Goal: Information Seeking & Learning: Learn about a topic

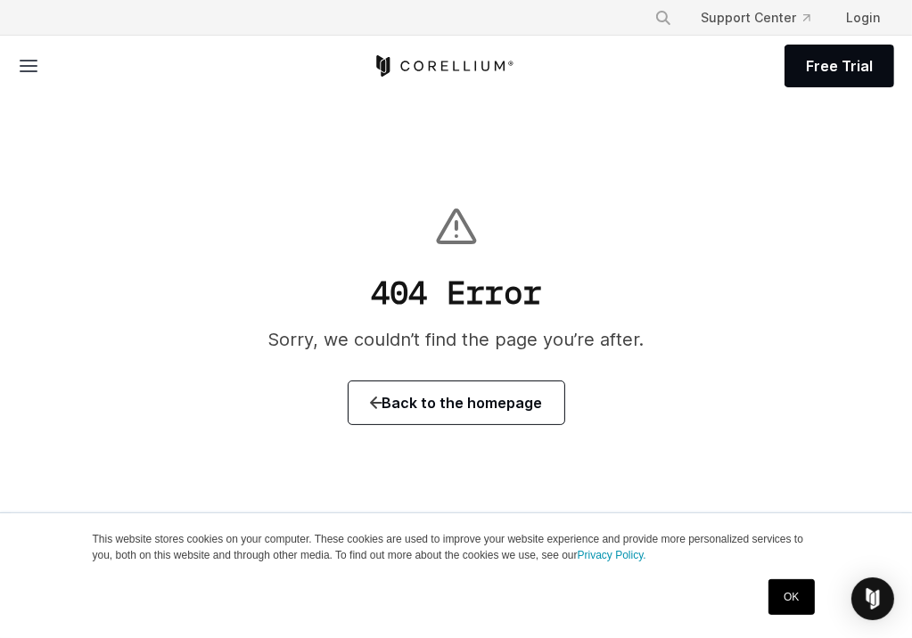
click at [372, 67] on icon "Corellium Home" at bounding box center [443, 65] width 142 height 21
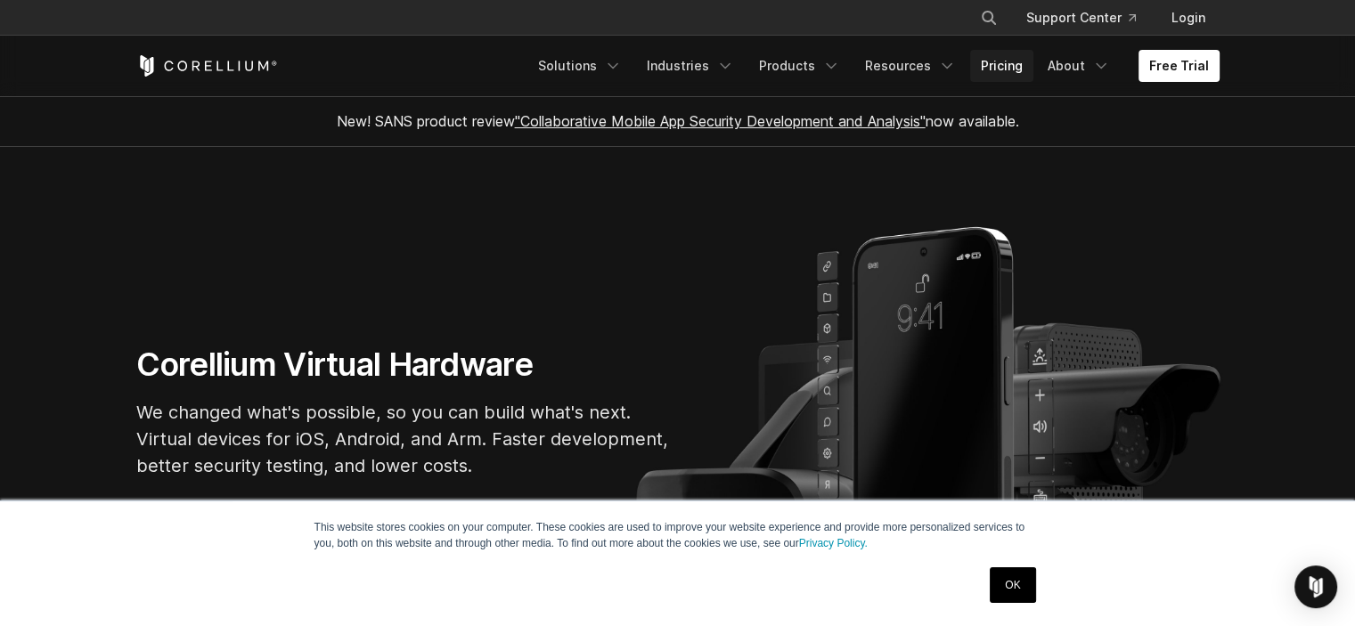
click at [911, 63] on link "Pricing" at bounding box center [1001, 66] width 63 height 32
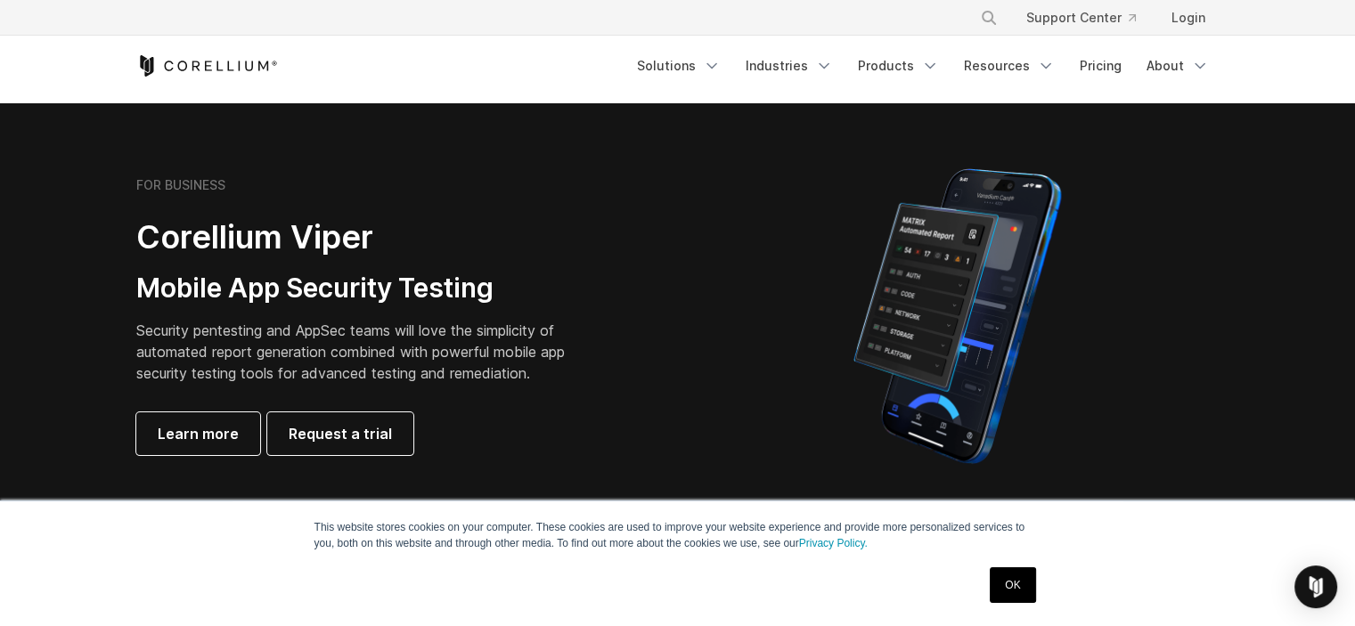
scroll to position [356, 0]
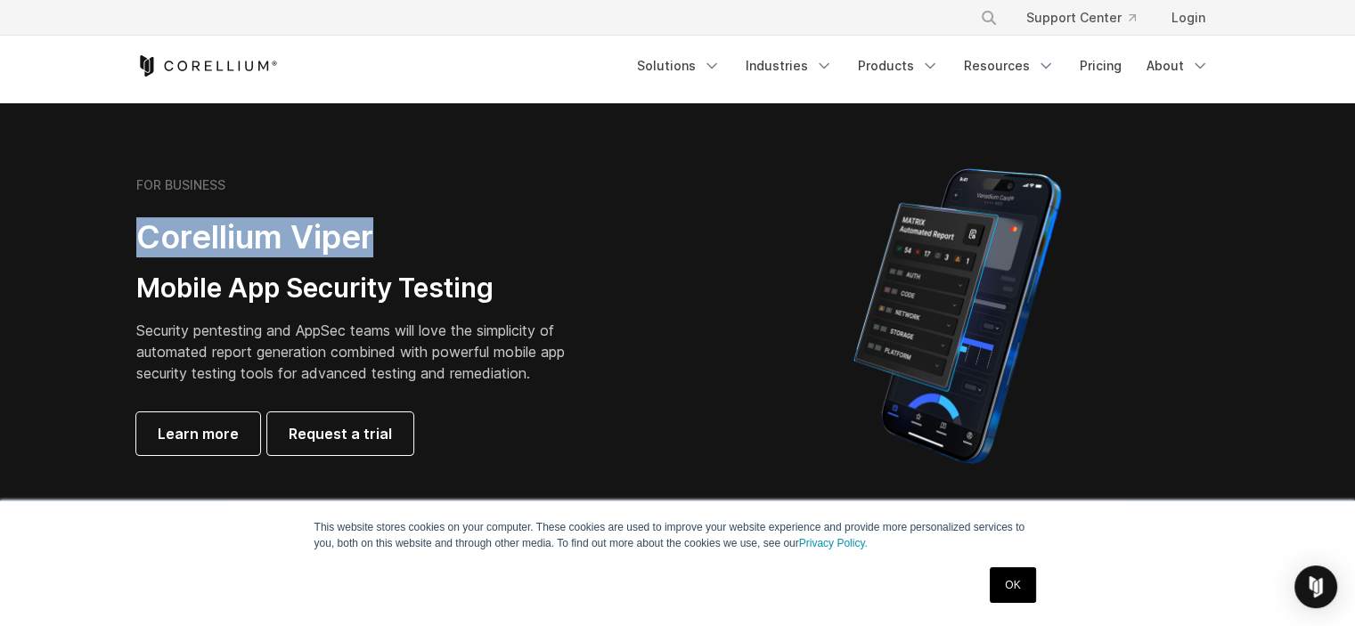
drag, startPoint x: 426, startPoint y: 236, endPoint x: 119, endPoint y: 236, distance: 306.6
click at [119, 236] on div "FOR BUSINESS Corellium Viper Mobile App Security Testing Security pentesting an…" at bounding box center [399, 316] width 560 height 278
click at [596, 245] on div "FOR BUSINESS Corellium Viper Mobile App Security Testing Security pentesting an…" at bounding box center [385, 316] width 499 height 278
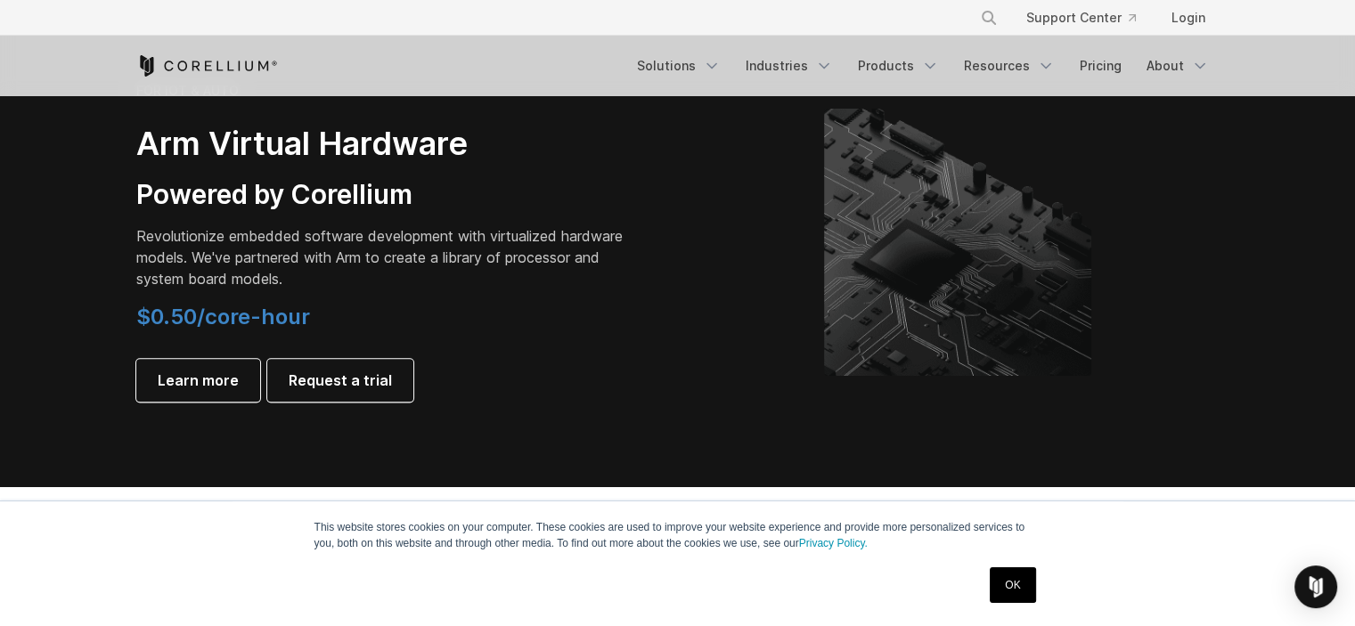
scroll to position [1693, 0]
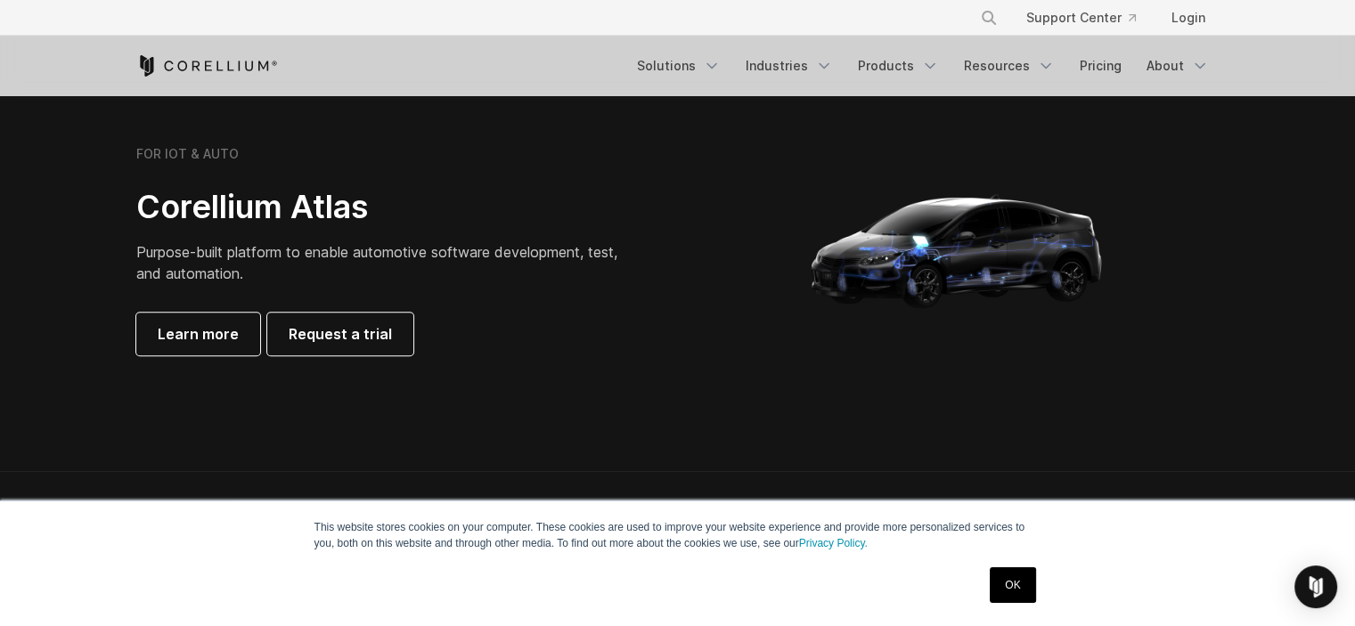
click at [372, 213] on h2 "Corellium Atlas" at bounding box center [385, 207] width 499 height 40
click at [367, 258] on span "Purpose-built platform to enable automotive software development, test, and aut…" at bounding box center [376, 262] width 481 height 39
click at [494, 256] on span "Purpose-built platform to enable automotive software development, test, and aut…" at bounding box center [376, 262] width 481 height 39
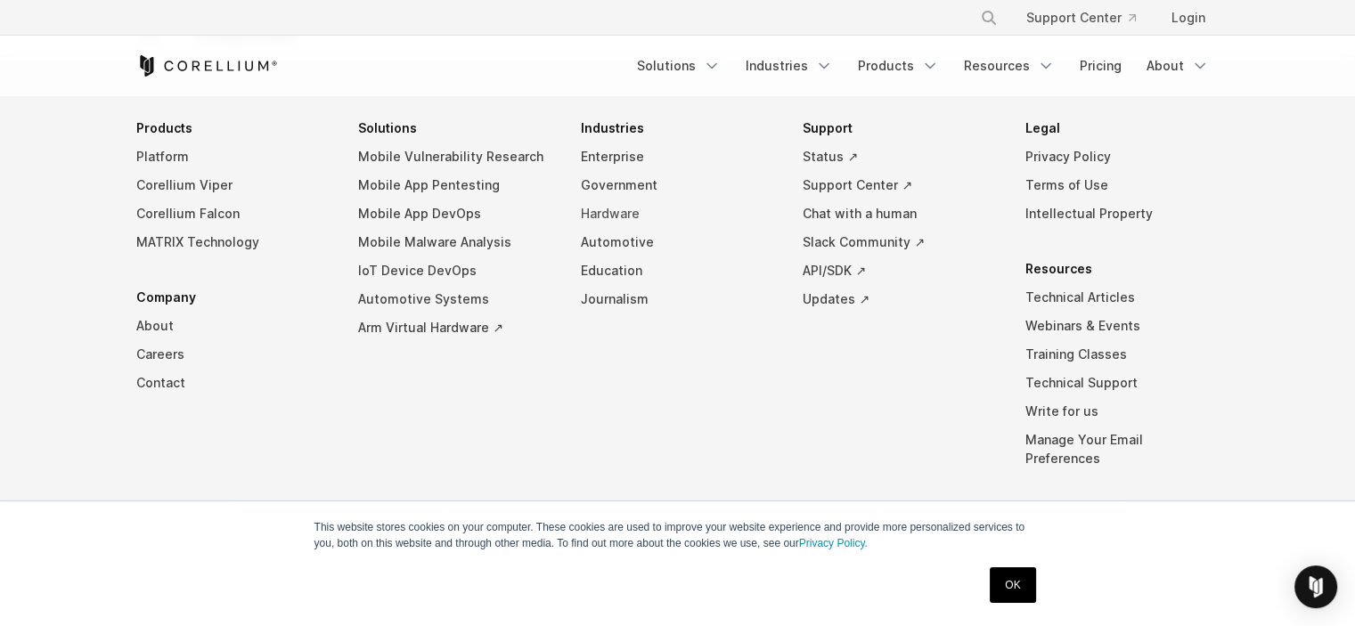
scroll to position [3279, 0]
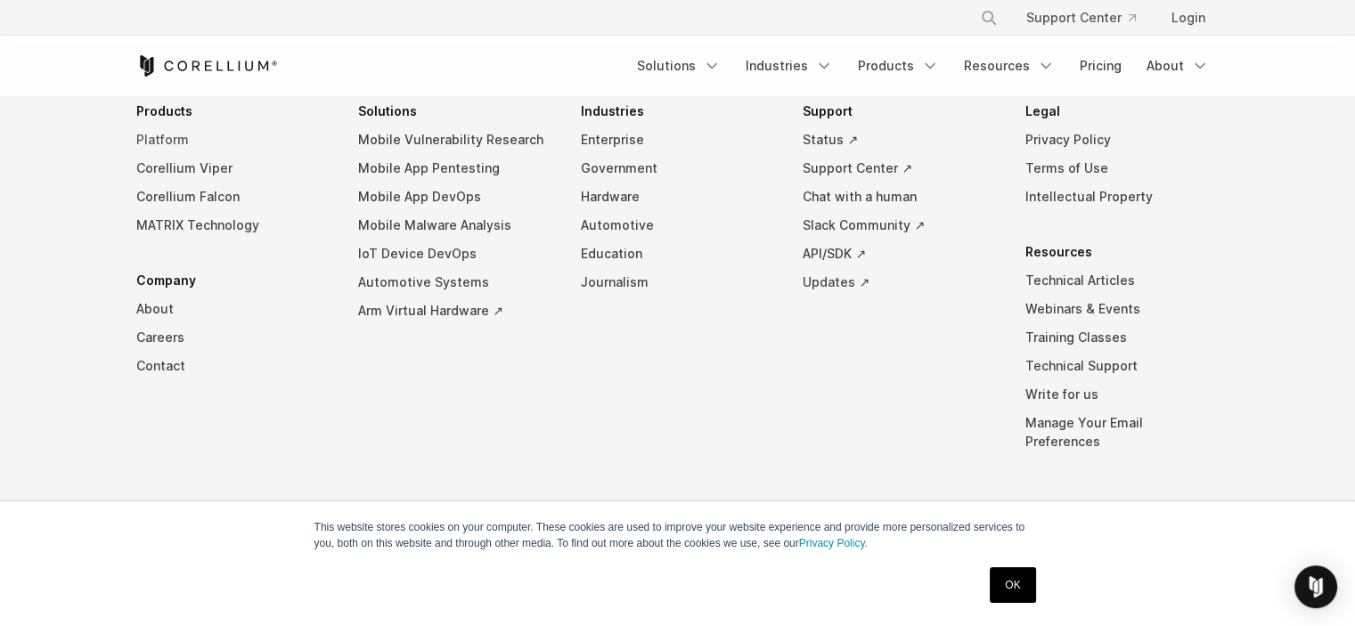
click at [172, 131] on link "Platform" at bounding box center [233, 140] width 194 height 29
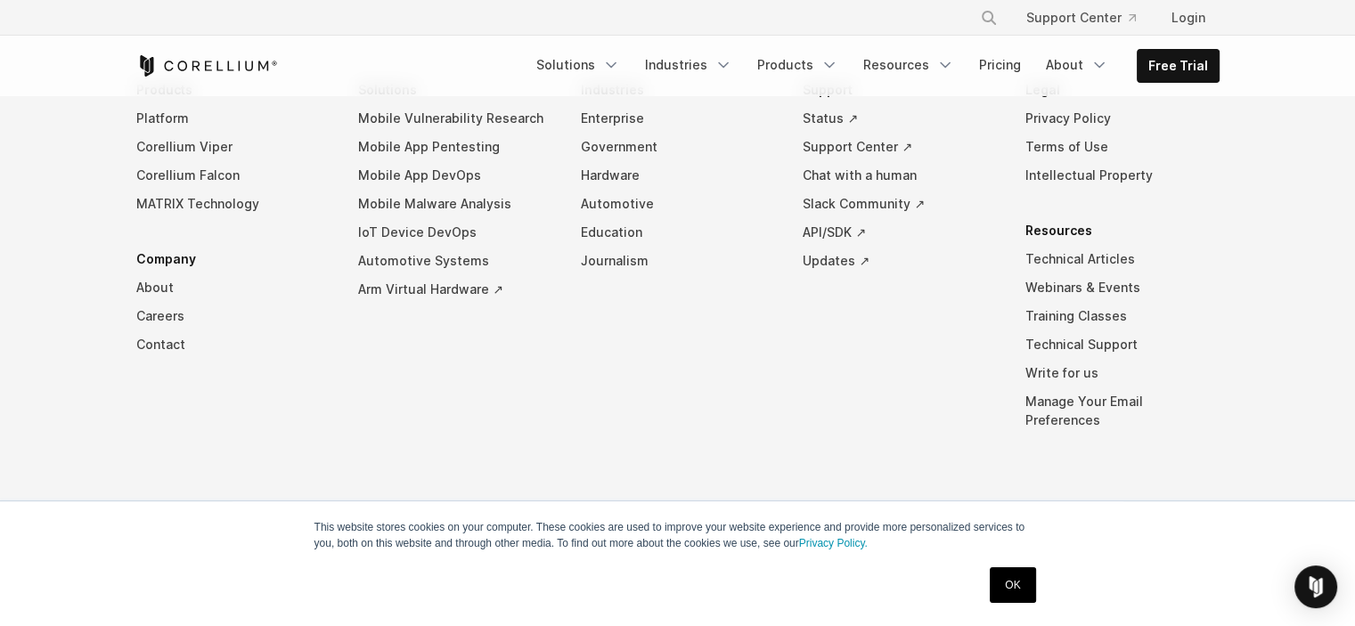
scroll to position [8555, 0]
click at [614, 133] on link "Enterprise" at bounding box center [678, 118] width 194 height 29
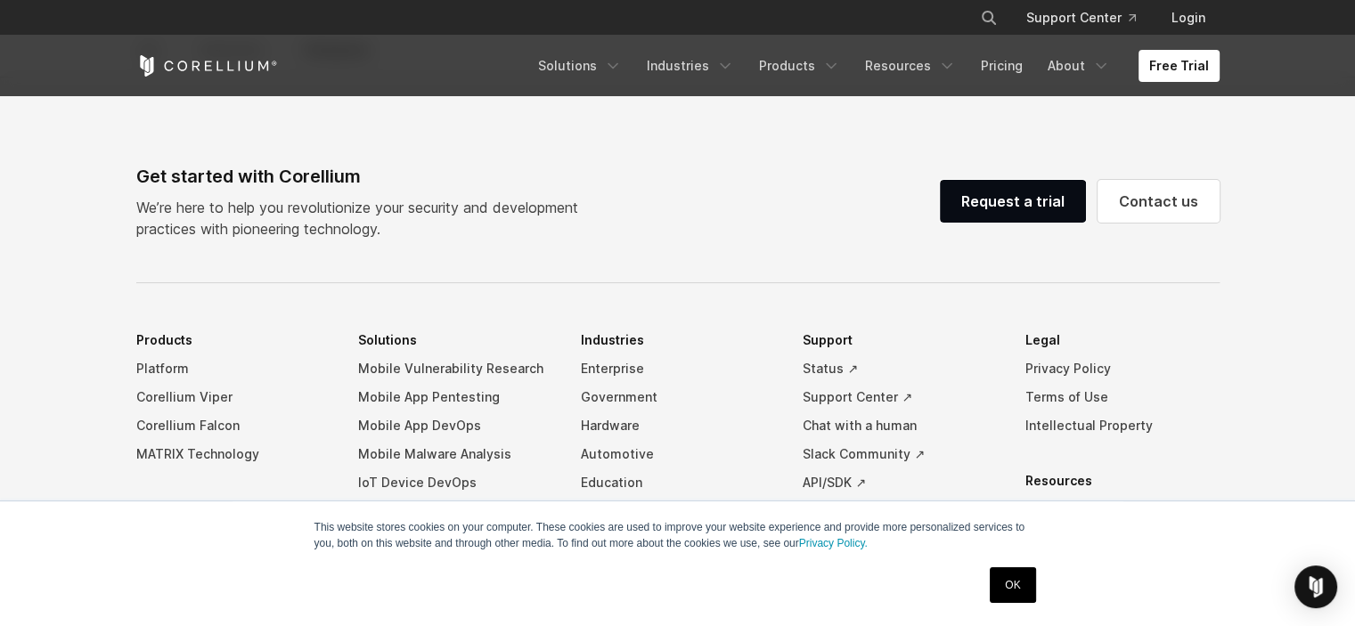
scroll to position [5998, 0]
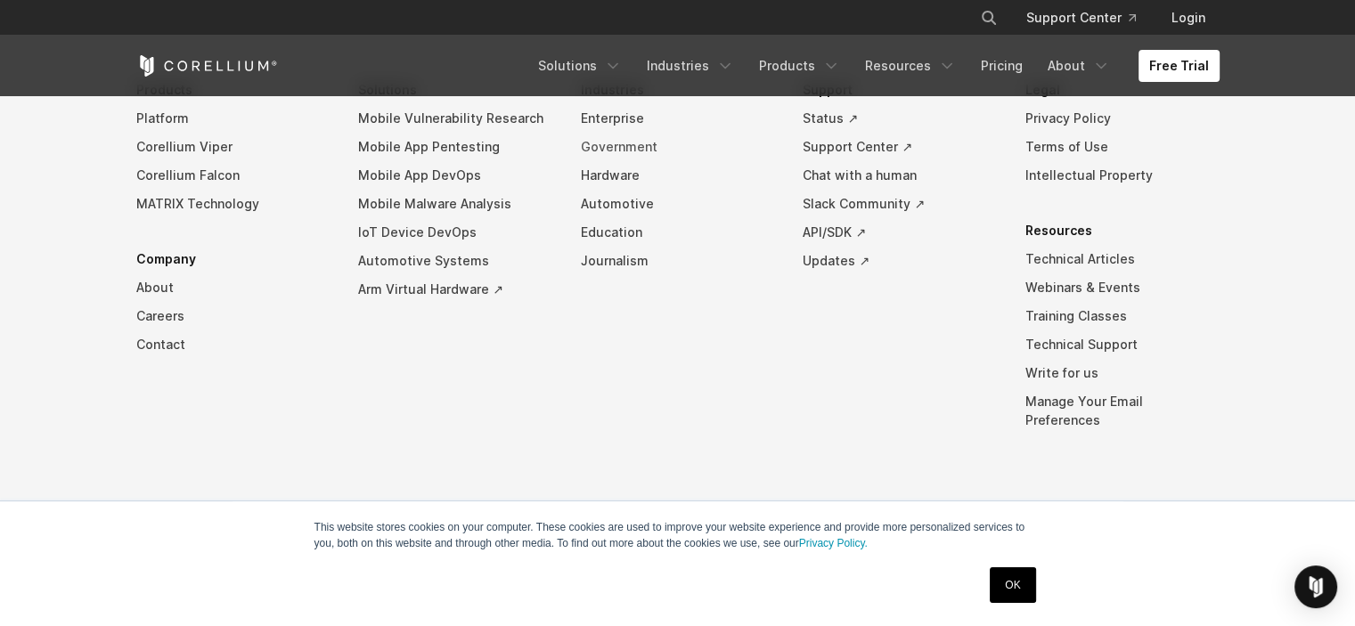
click at [611, 161] on link "Government" at bounding box center [678, 147] width 194 height 29
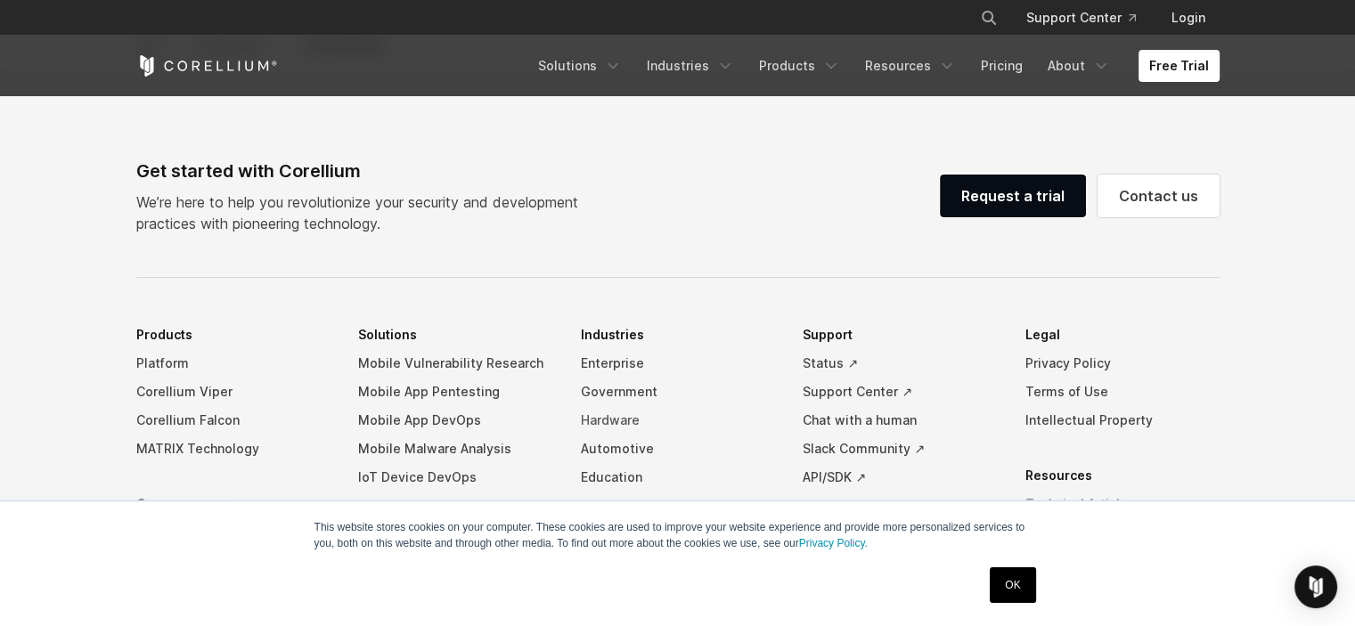
scroll to position [5143, 0]
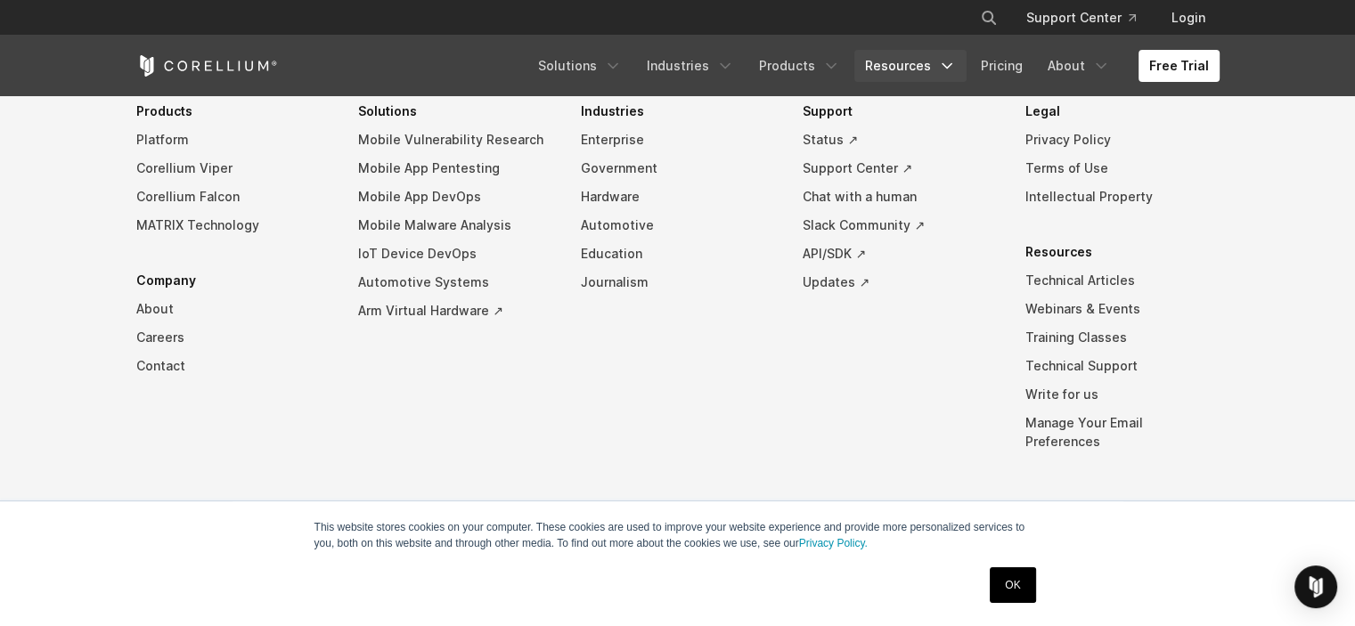
click at [905, 61] on link "Resources" at bounding box center [911, 66] width 112 height 32
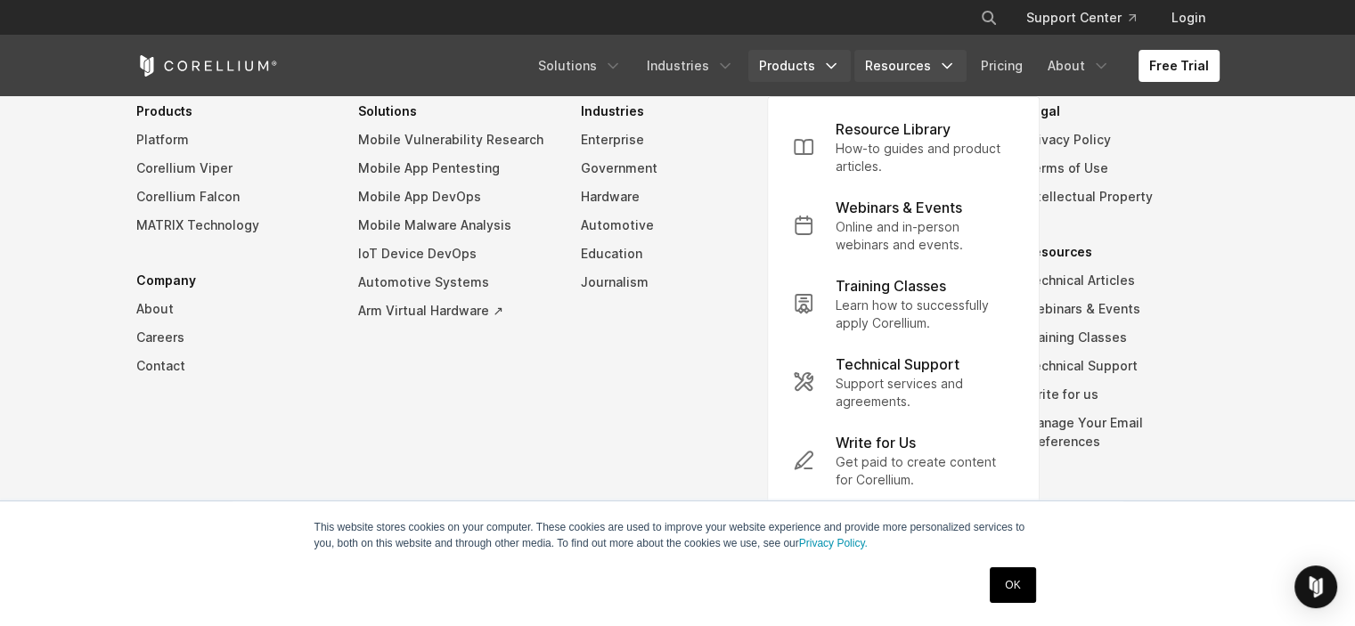
click at [817, 65] on link "Products" at bounding box center [800, 66] width 102 height 32
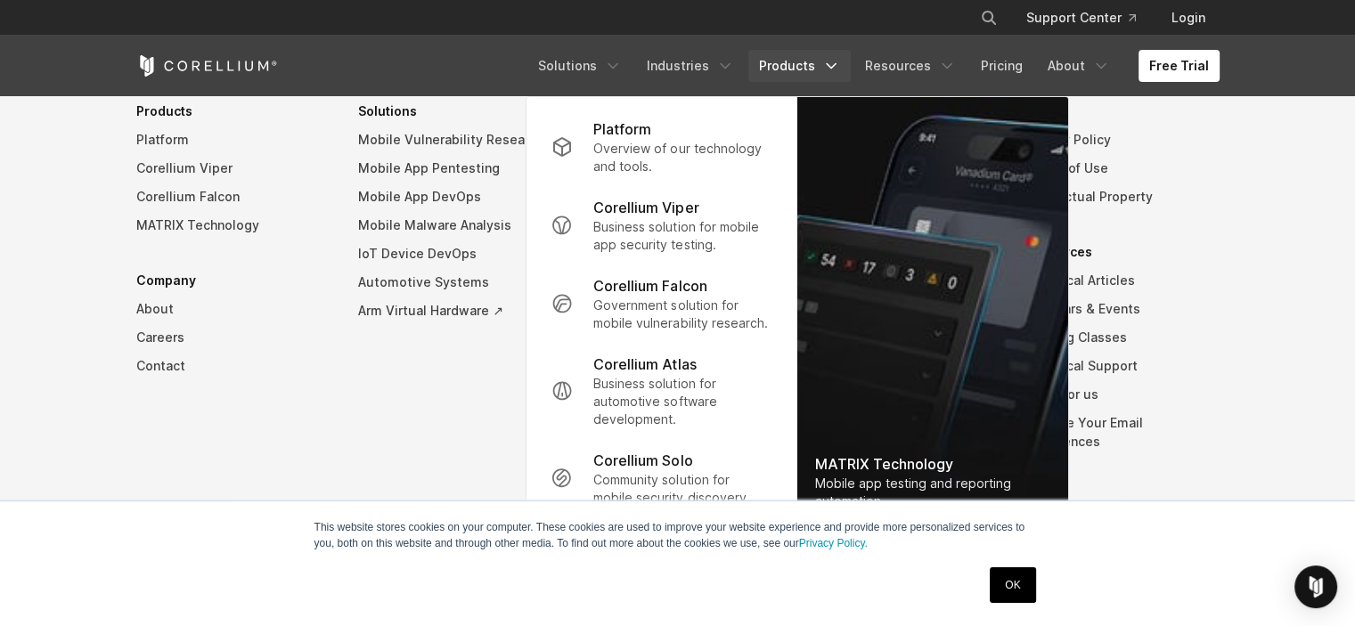
click at [913, 445] on img "Navigation Menu" at bounding box center [932, 312] width 271 height 431
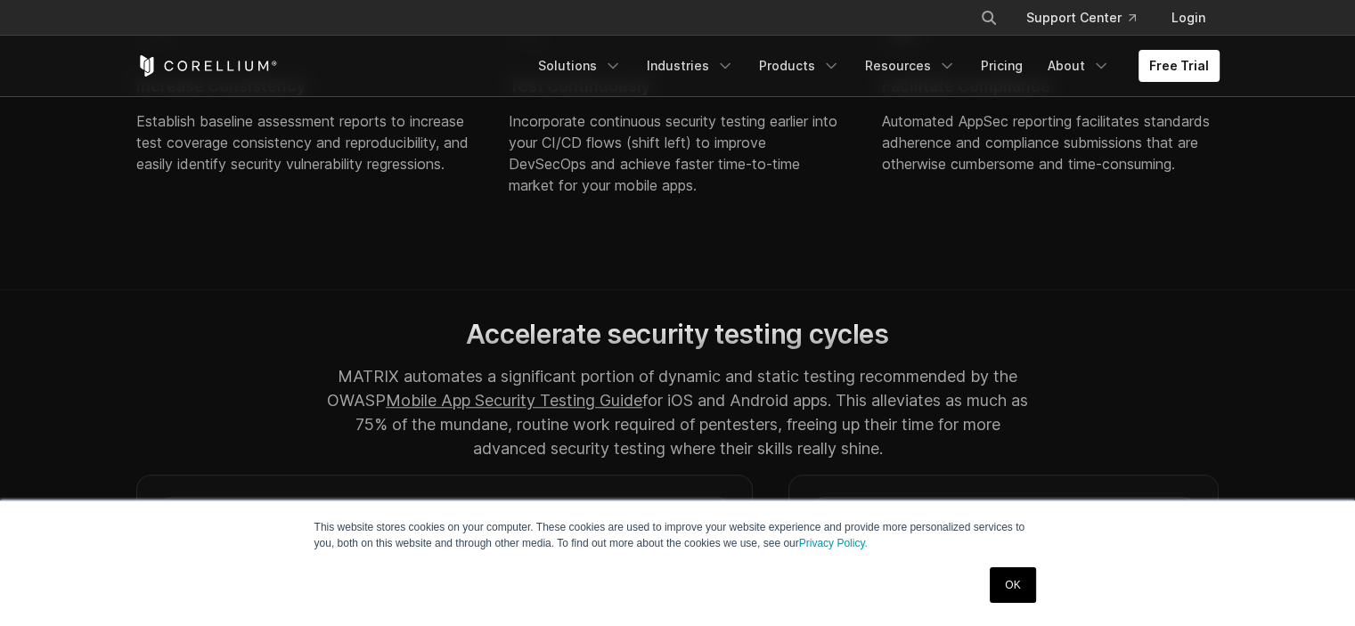
scroll to position [1337, 0]
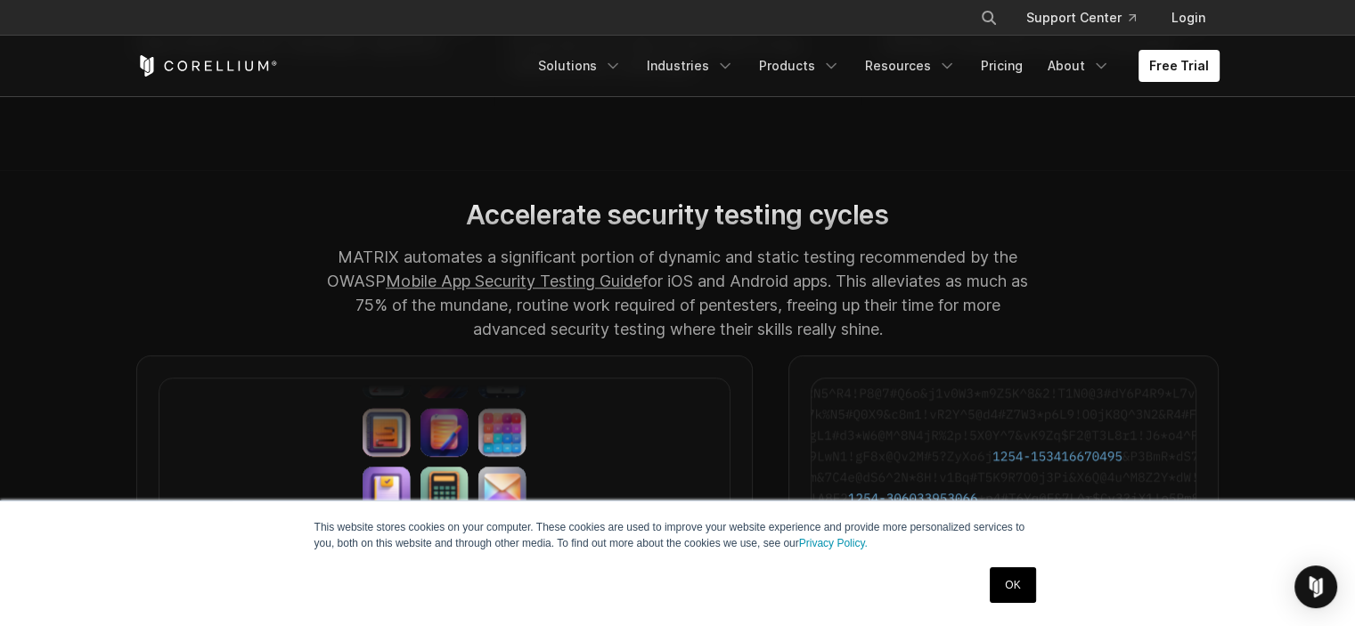
click at [198, 299] on div "Accelerate security testing cycles MATRIX automates a significant portion of dy…" at bounding box center [678, 278] width 1119 height 158
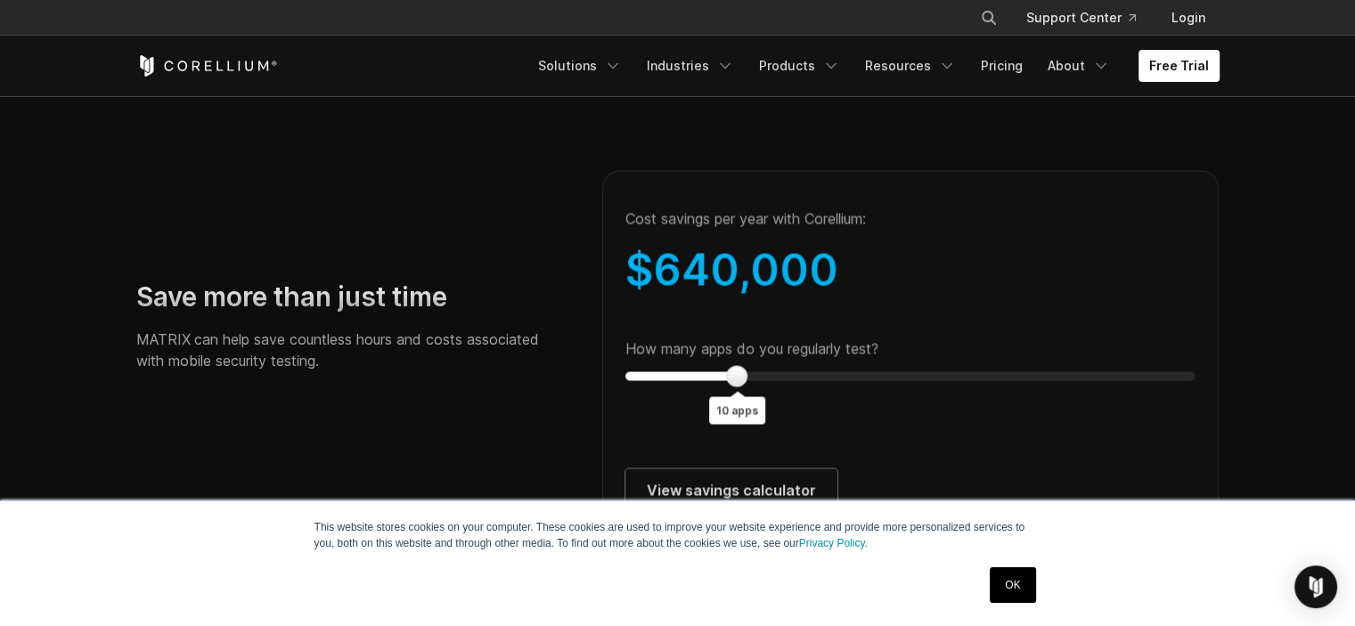
scroll to position [3386, 0]
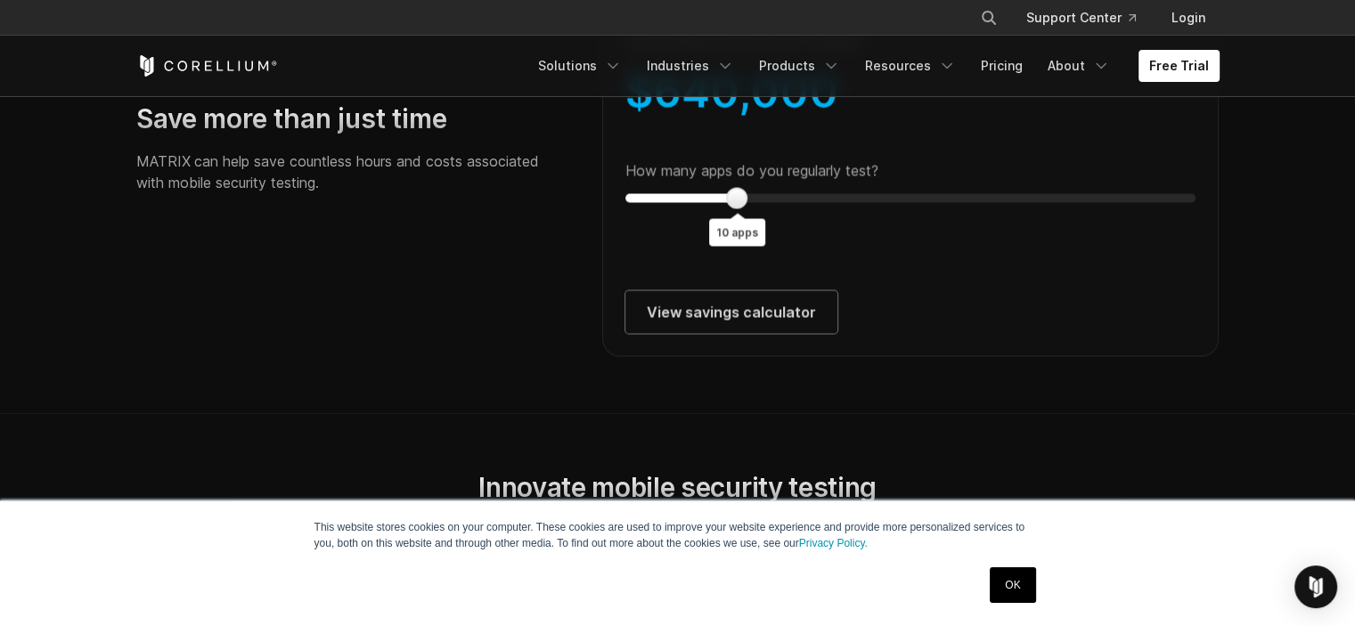
click at [667, 202] on div at bounding box center [911, 197] width 571 height 9
click at [626, 202] on div at bounding box center [911, 197] width 571 height 9
click at [609, 215] on div "Cost savings per year with Corellium: $ 220,000 How many apps do you regularly …" at bounding box center [911, 174] width 618 height 364
click at [656, 202] on div at bounding box center [911, 197] width 571 height 9
click at [619, 224] on div "Cost savings per year with Corellium: $ 220,000 How many apps do you regularly …" at bounding box center [911, 174] width 618 height 364
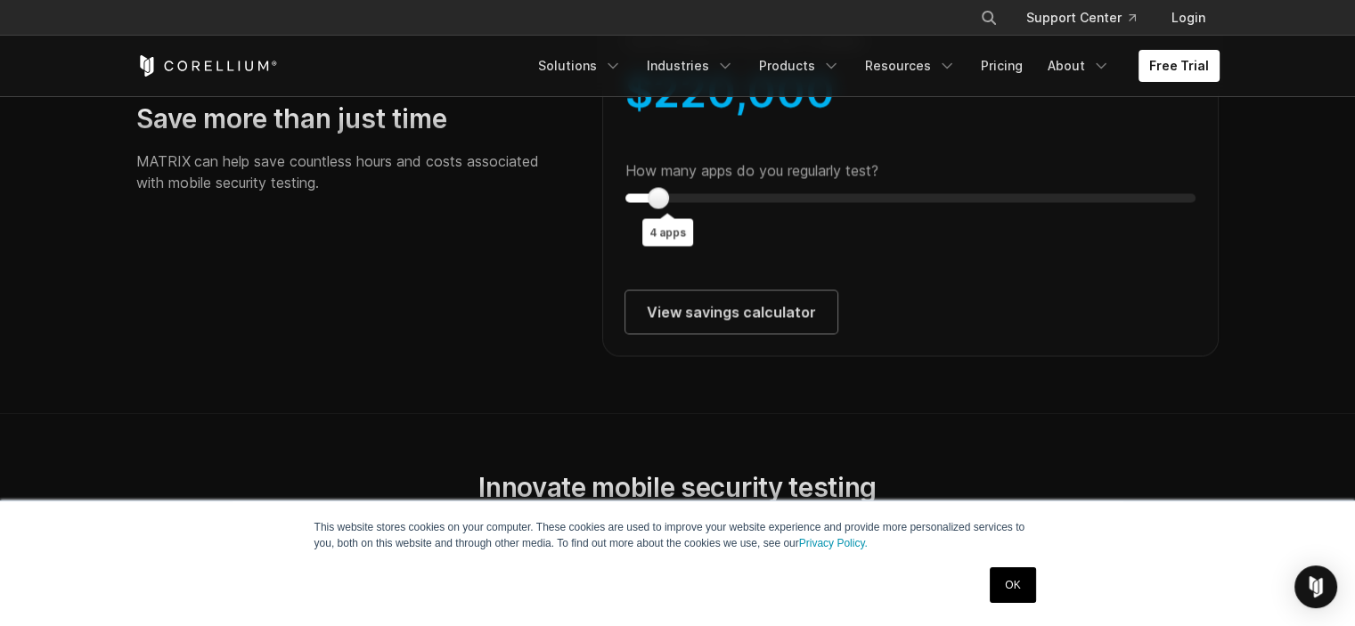
type input "*"
click at [633, 202] on div at bounding box center [911, 197] width 571 height 9
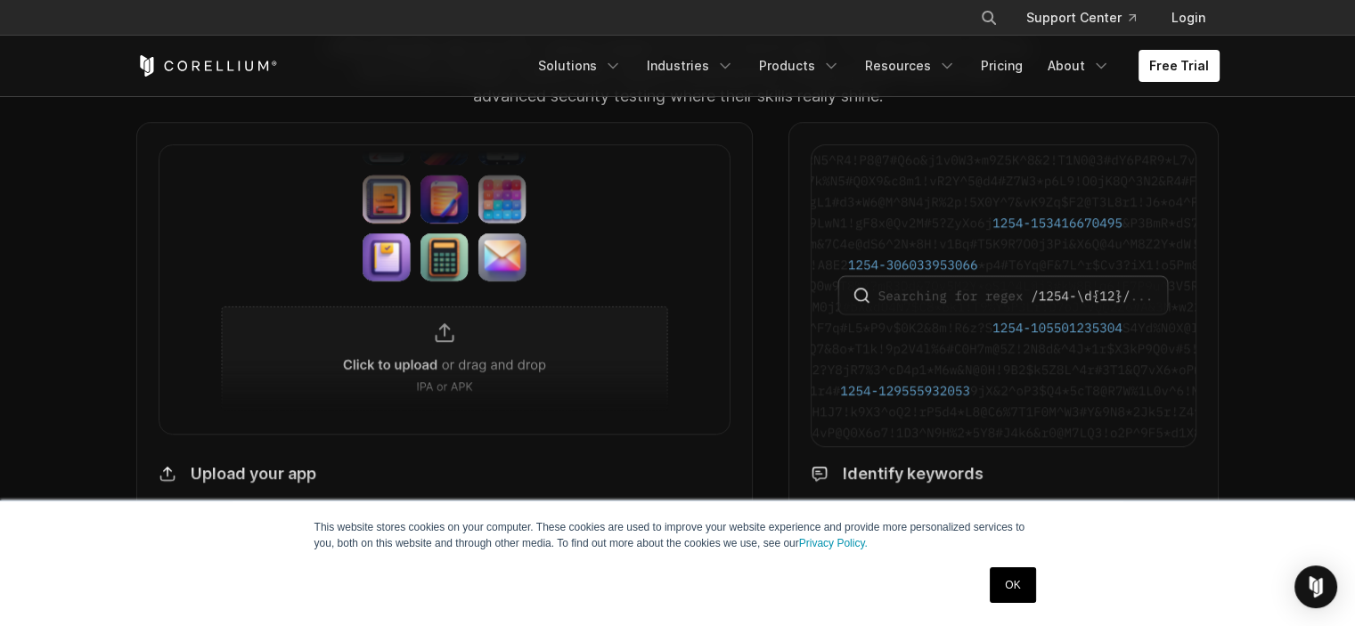
scroll to position [1426, 0]
